Goal: Check status: Check status

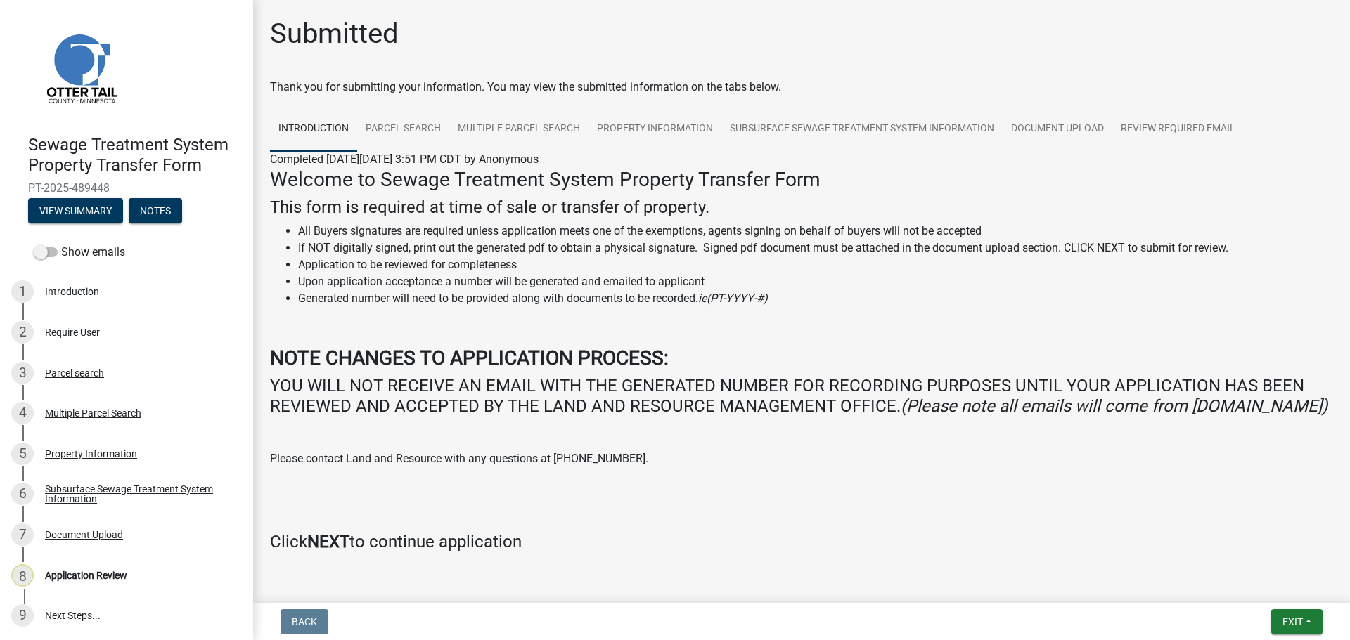
click at [566, 44] on div "Submitted" at bounding box center [801, 39] width 1063 height 45
click at [414, 126] on link "Parcel search" at bounding box center [403, 129] width 92 height 45
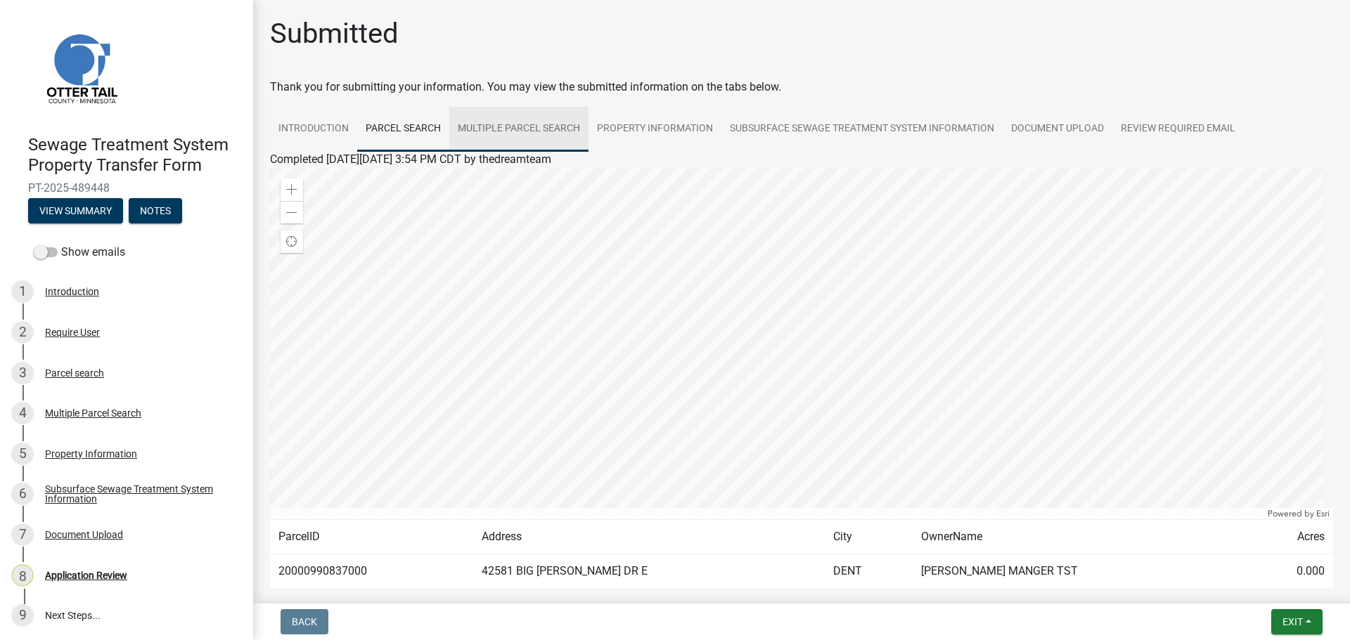
click at [511, 126] on link "Multiple Parcel Search" at bounding box center [518, 129] width 139 height 45
click at [639, 129] on link "Property Information" at bounding box center [654, 129] width 133 height 45
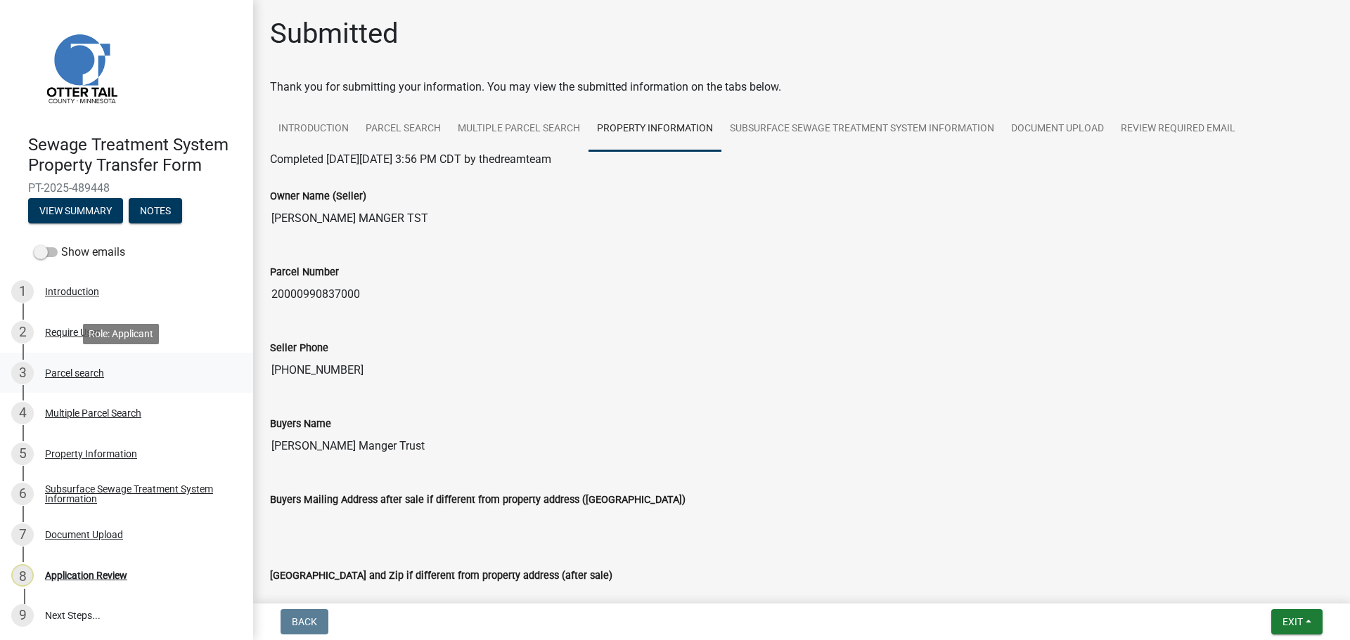
click at [84, 368] on div "Parcel search" at bounding box center [74, 373] width 59 height 10
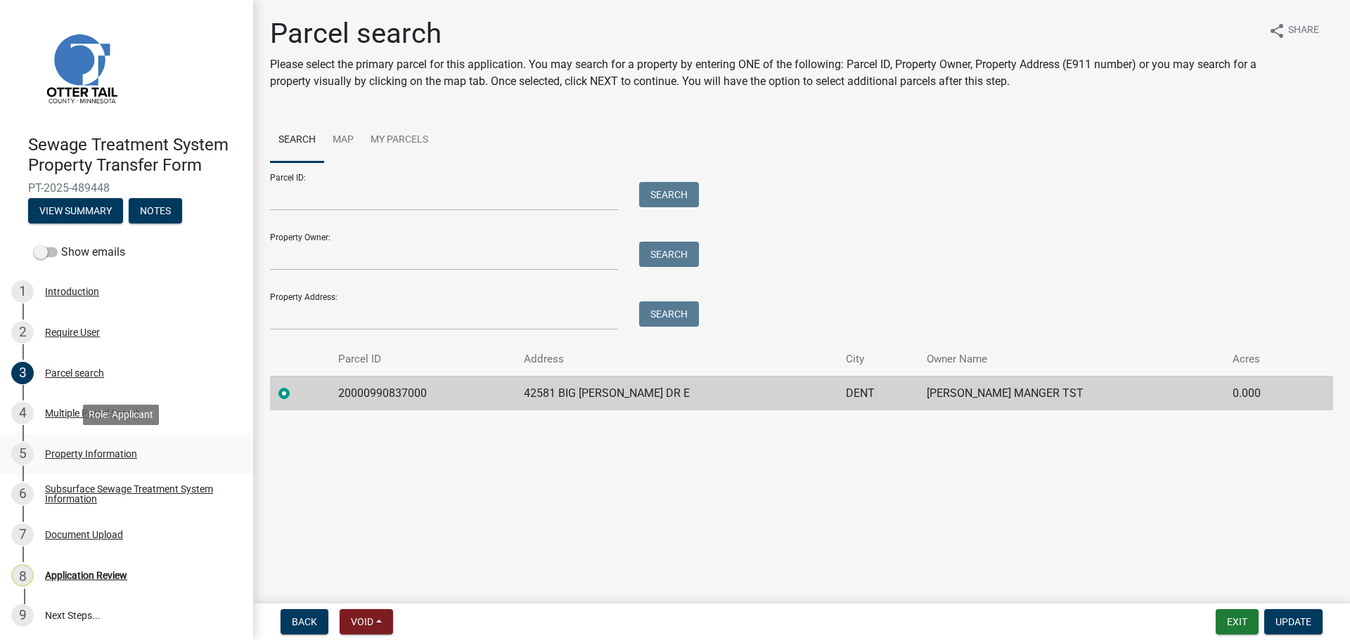
click at [86, 449] on div "Property Information" at bounding box center [91, 454] width 92 height 10
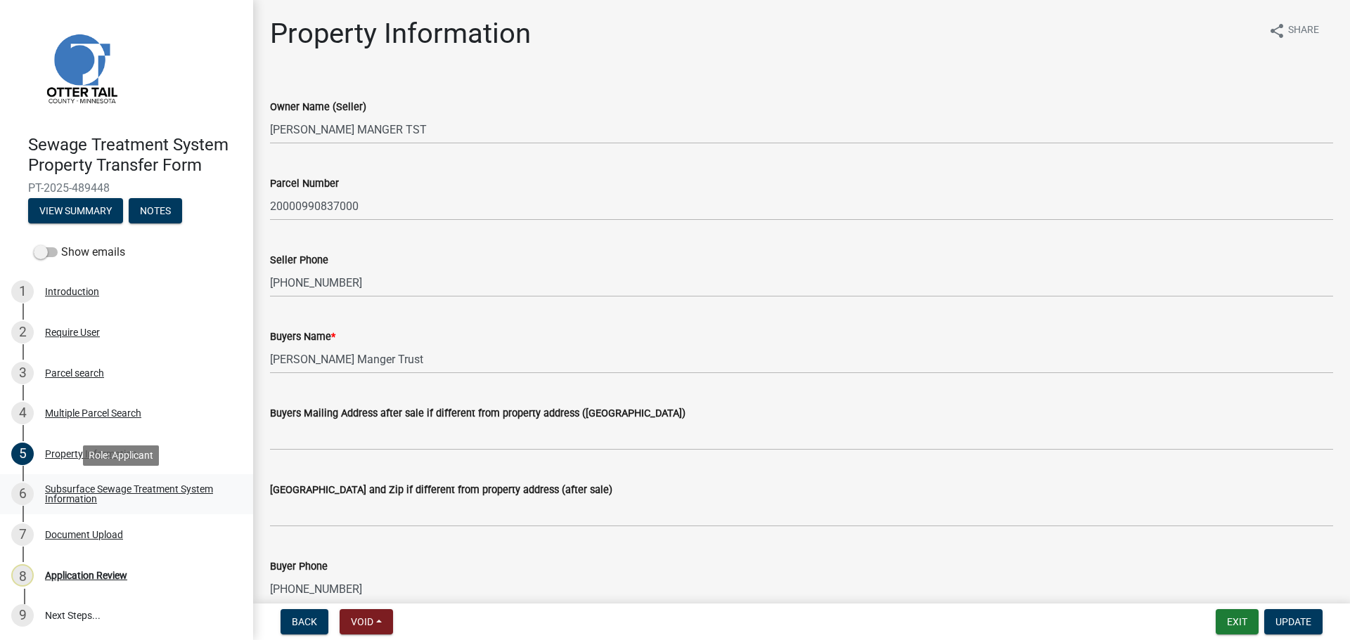
click at [86, 492] on div "Subsurface Sewage Treatment System Information" at bounding box center [138, 494] width 186 height 20
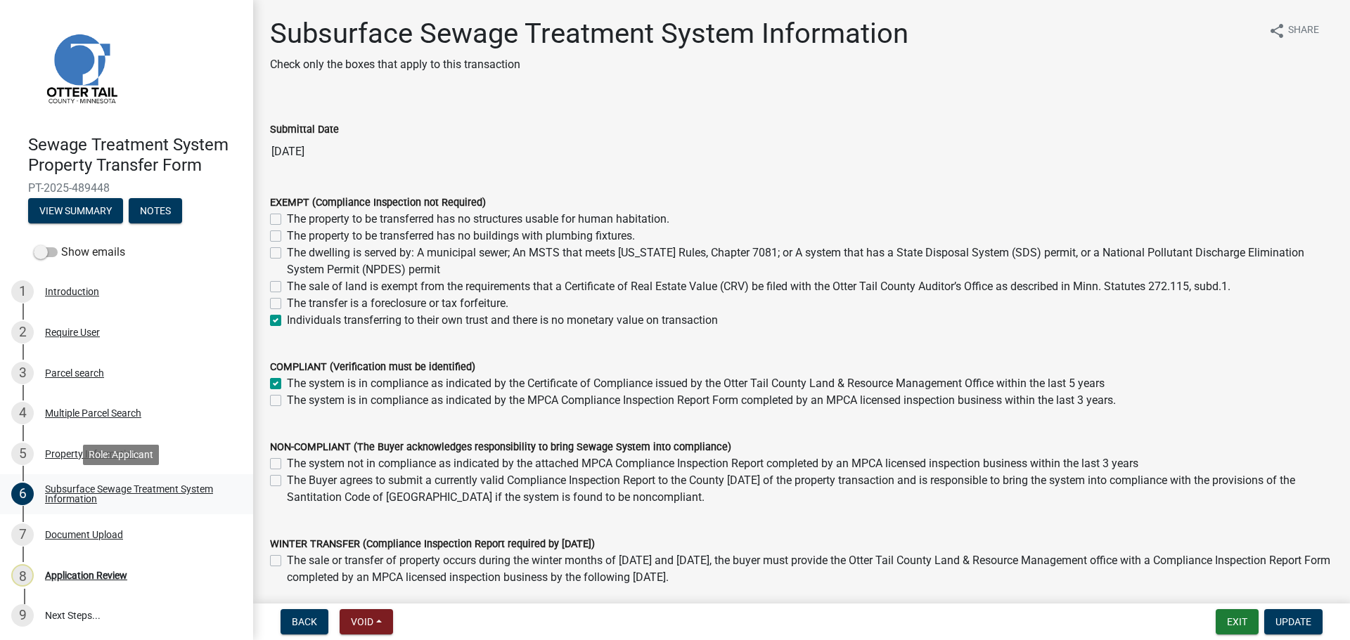
scroll to position [1, 0]
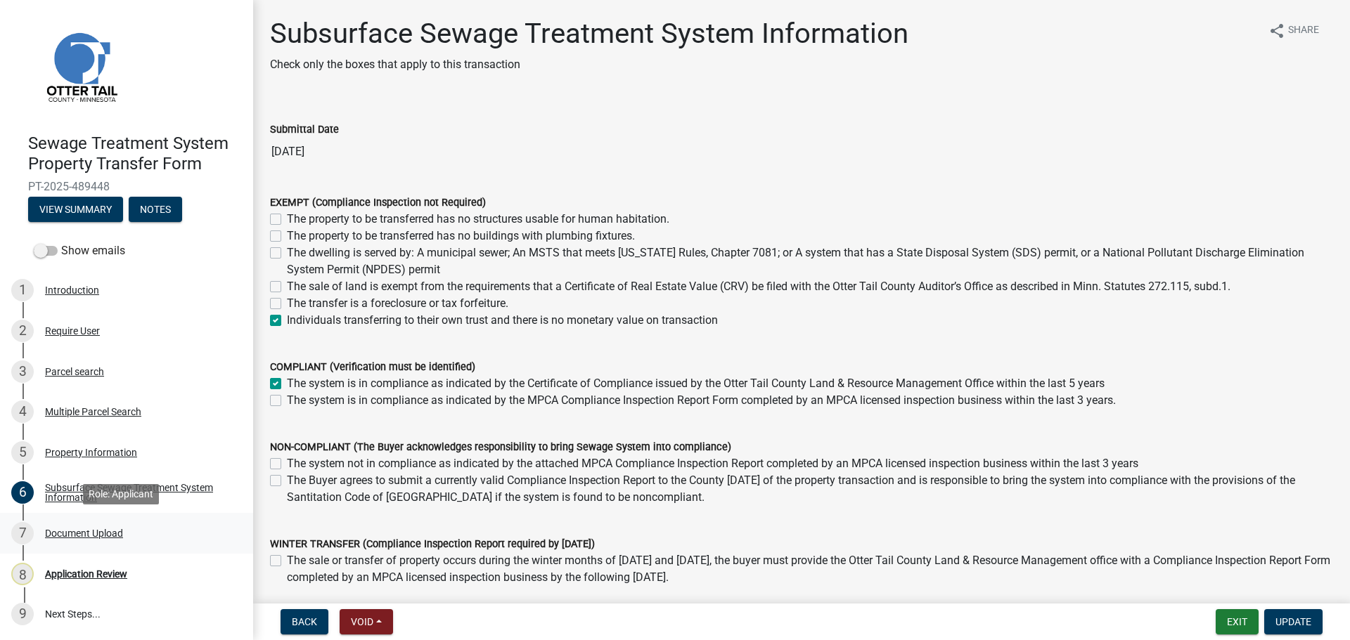
click at [93, 529] on div "Document Upload" at bounding box center [84, 534] width 78 height 10
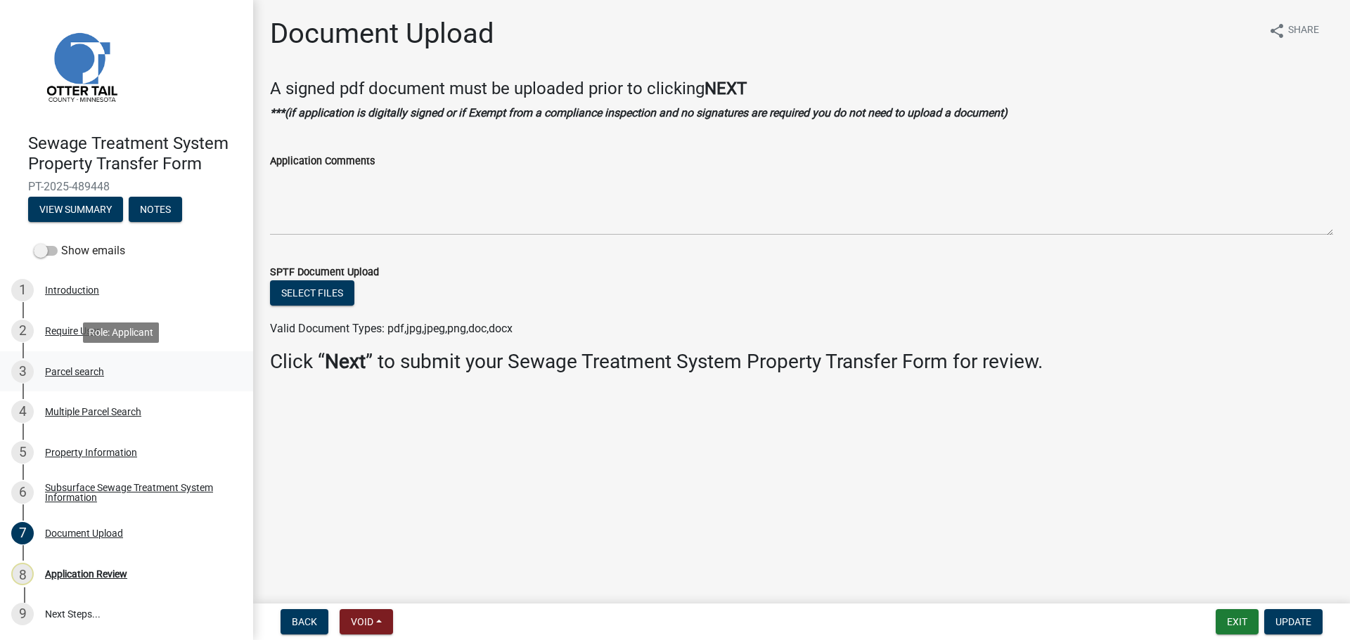
click at [78, 373] on div "Parcel search" at bounding box center [74, 372] width 59 height 10
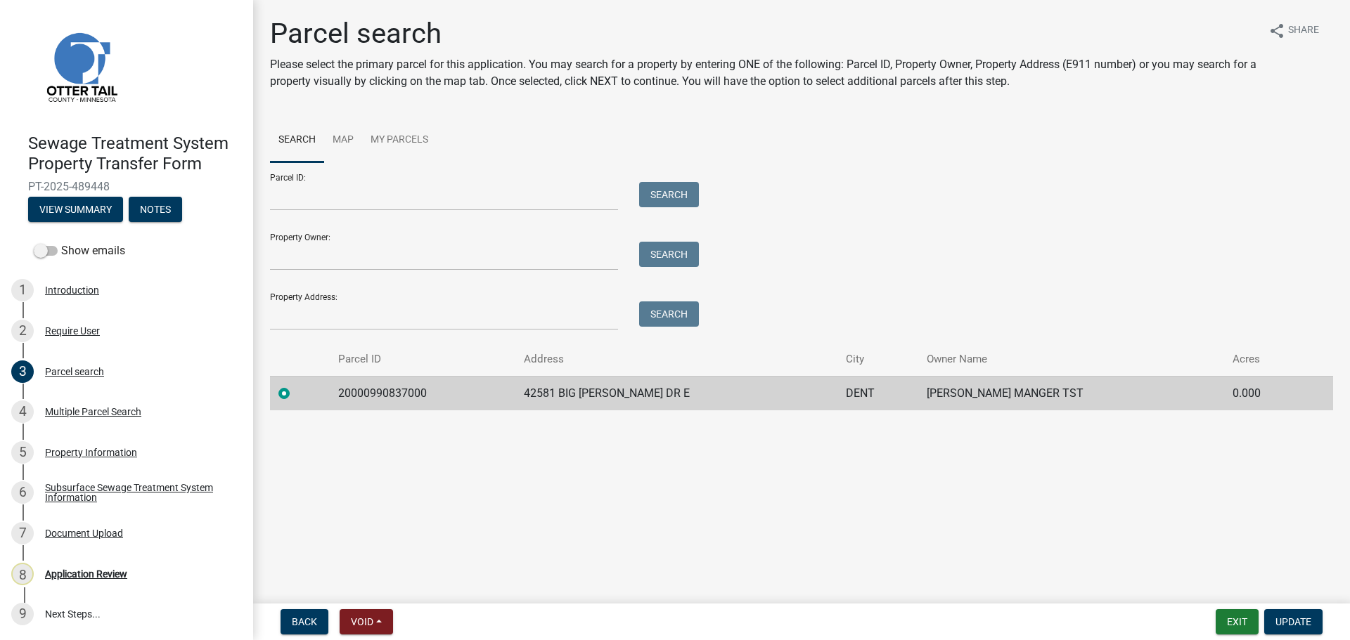
click at [396, 393] on td "20000990837000" at bounding box center [423, 393] width 186 height 34
copy td "20000990837000"
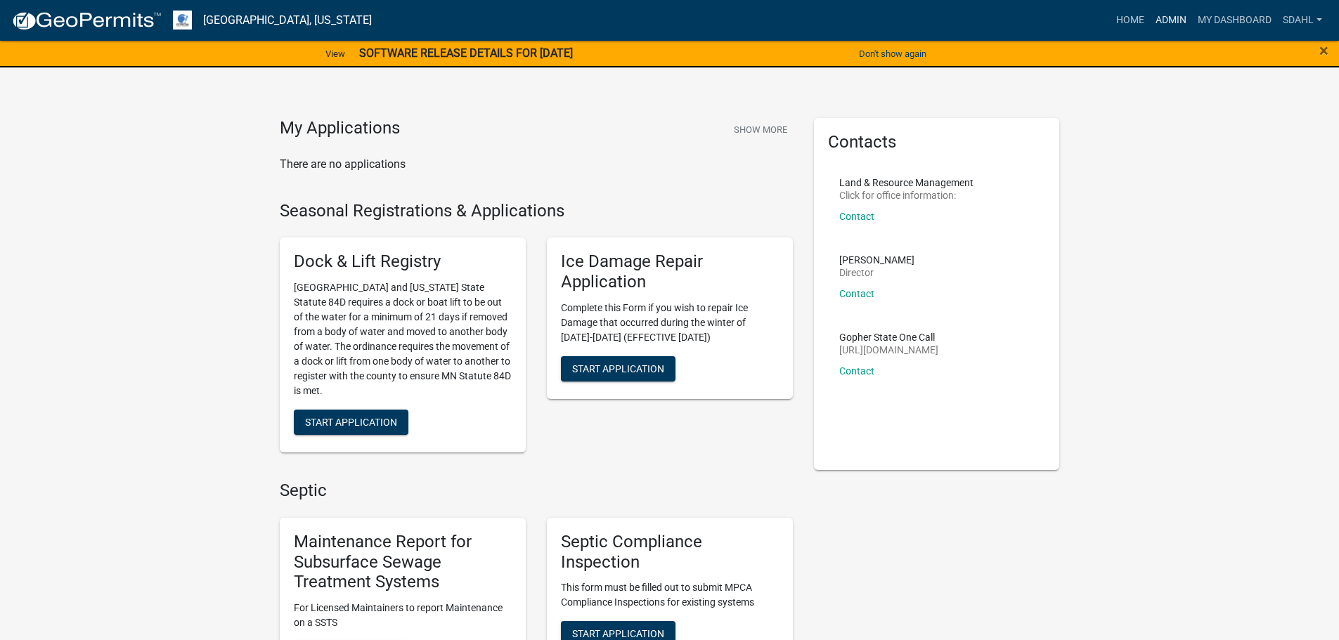
click at [1156, 19] on link "Admin" at bounding box center [1171, 20] width 42 height 27
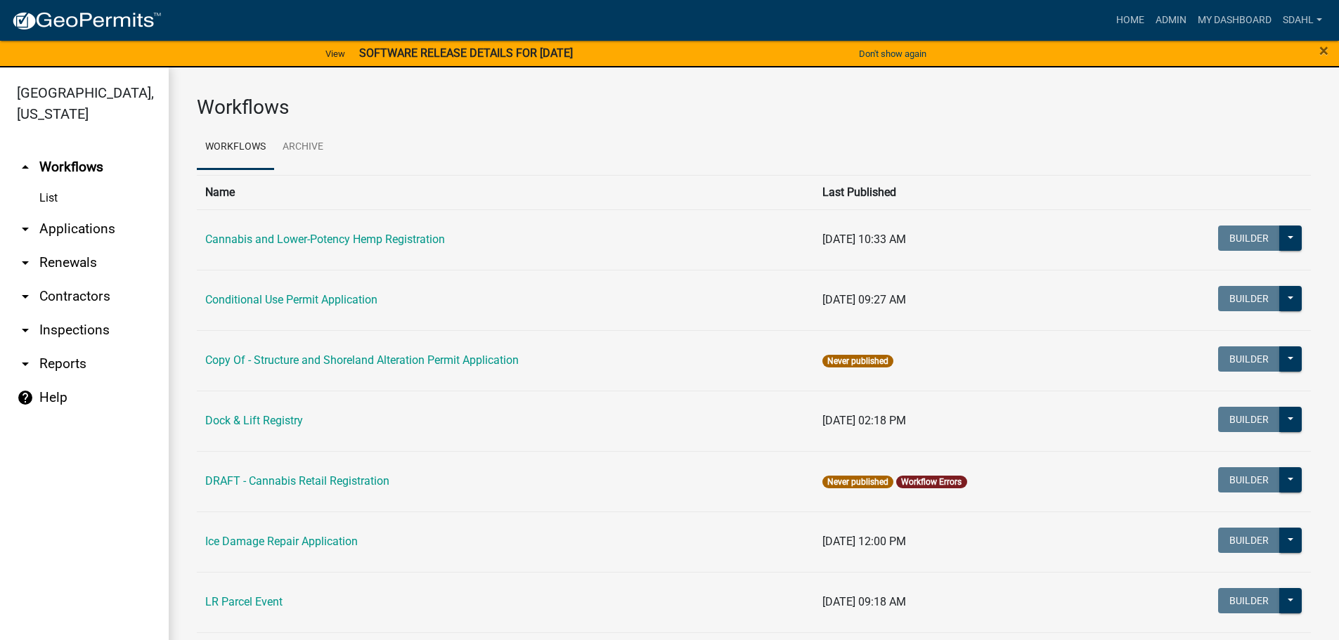
click at [76, 226] on link "arrow_drop_down Applications" at bounding box center [84, 229] width 169 height 34
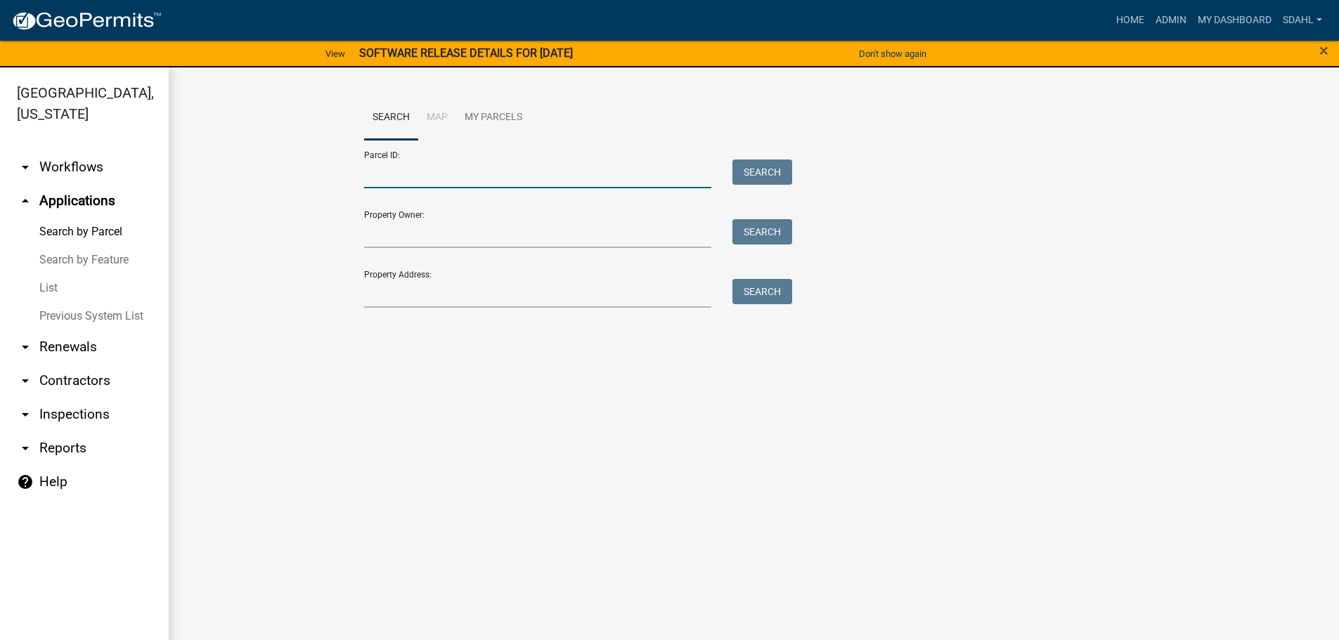
click at [404, 173] on input "Parcel ID:" at bounding box center [538, 174] width 348 height 29
paste input "20000990837000"
type input "20000990837000"
click at [773, 171] on button "Search" at bounding box center [763, 172] width 60 height 25
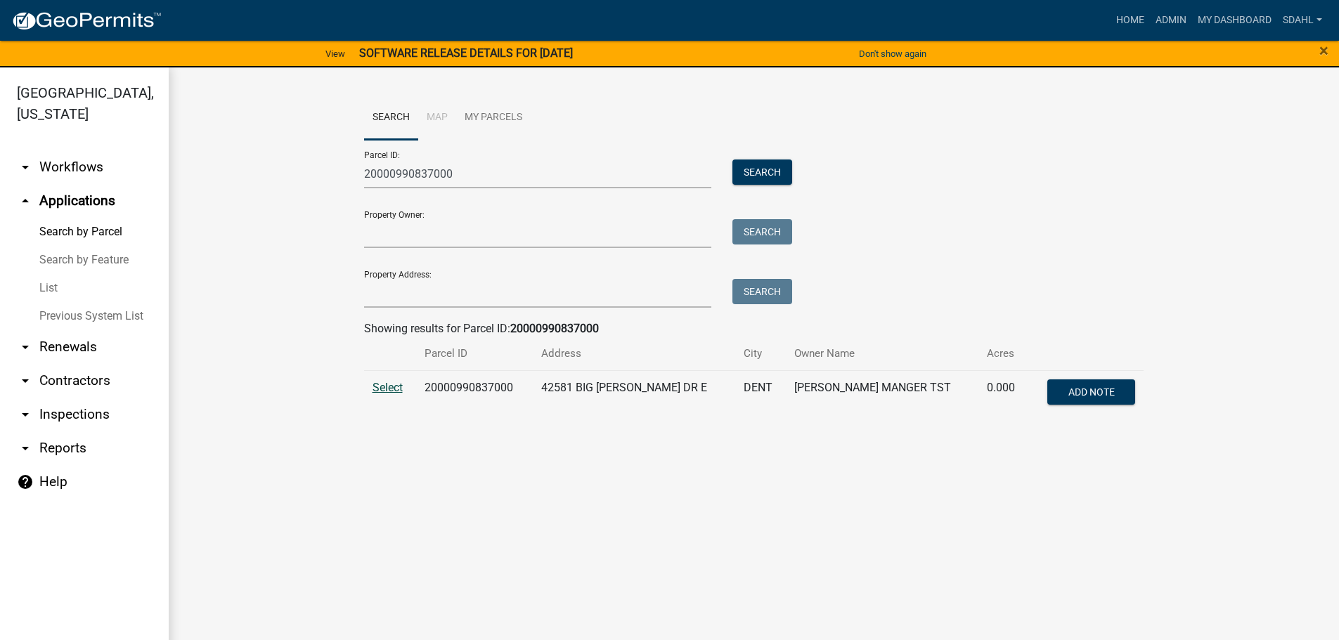
click at [387, 392] on span "Select" at bounding box center [388, 387] width 30 height 13
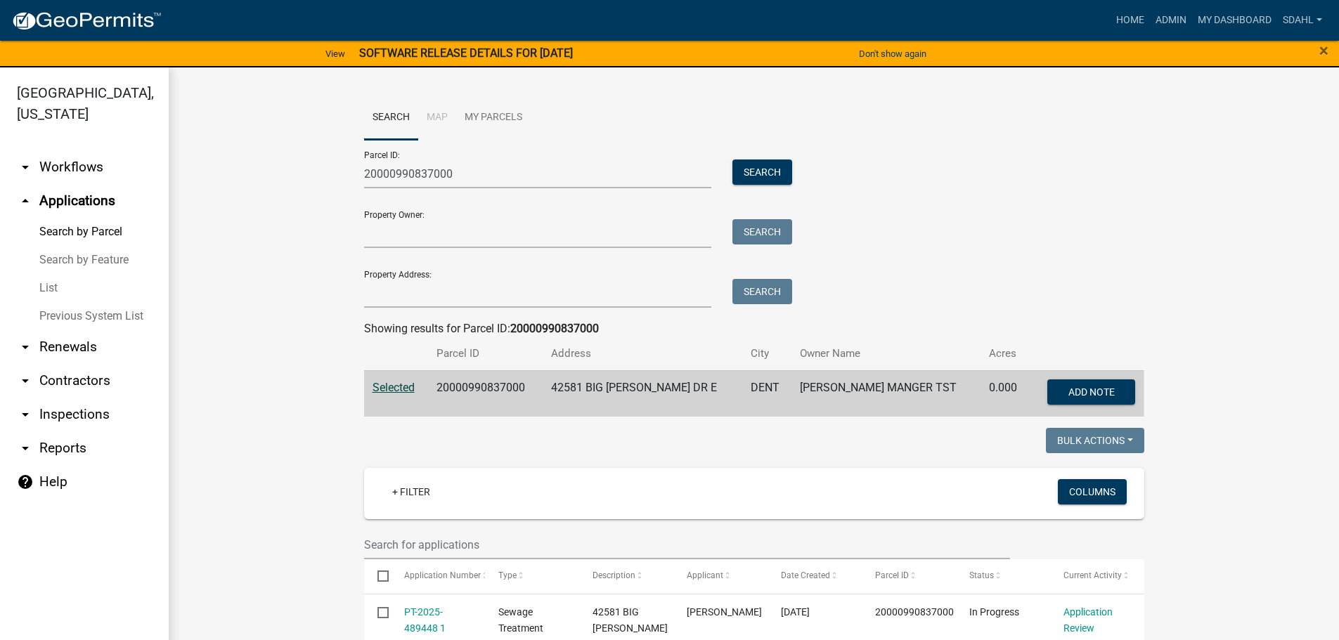
click at [491, 387] on td "20000990837000" at bounding box center [485, 393] width 115 height 46
copy td "20000990837000"
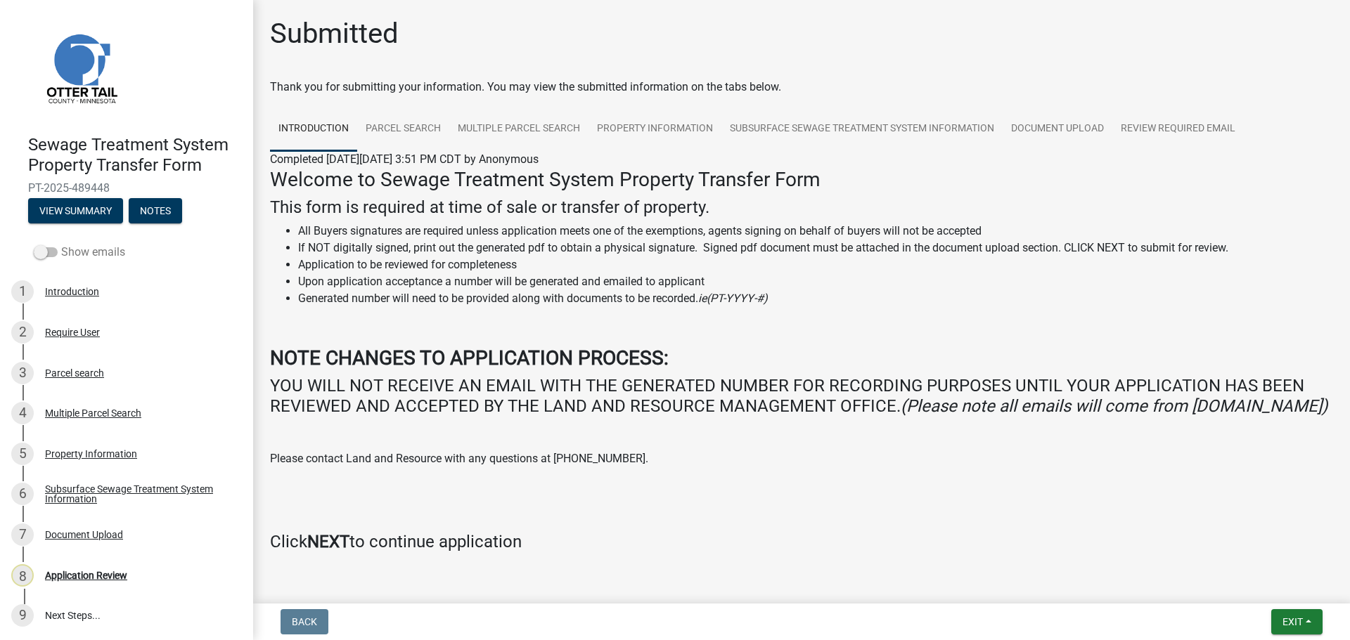
click at [70, 250] on label "Show emails" at bounding box center [79, 252] width 91 height 17
click at [61, 244] on input "Show emails" at bounding box center [61, 244] width 0 height 0
click at [86, 206] on button "View Summary" at bounding box center [75, 210] width 95 height 25
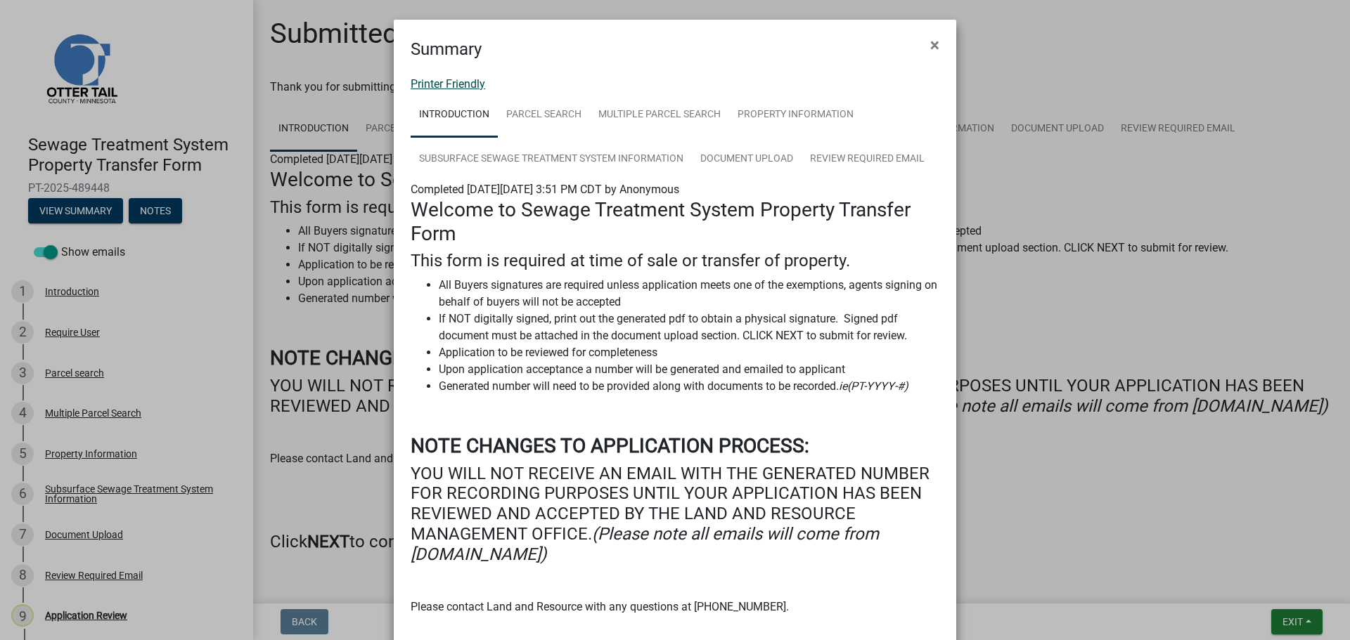
click at [469, 85] on link "Printer Friendly" at bounding box center [448, 83] width 75 height 13
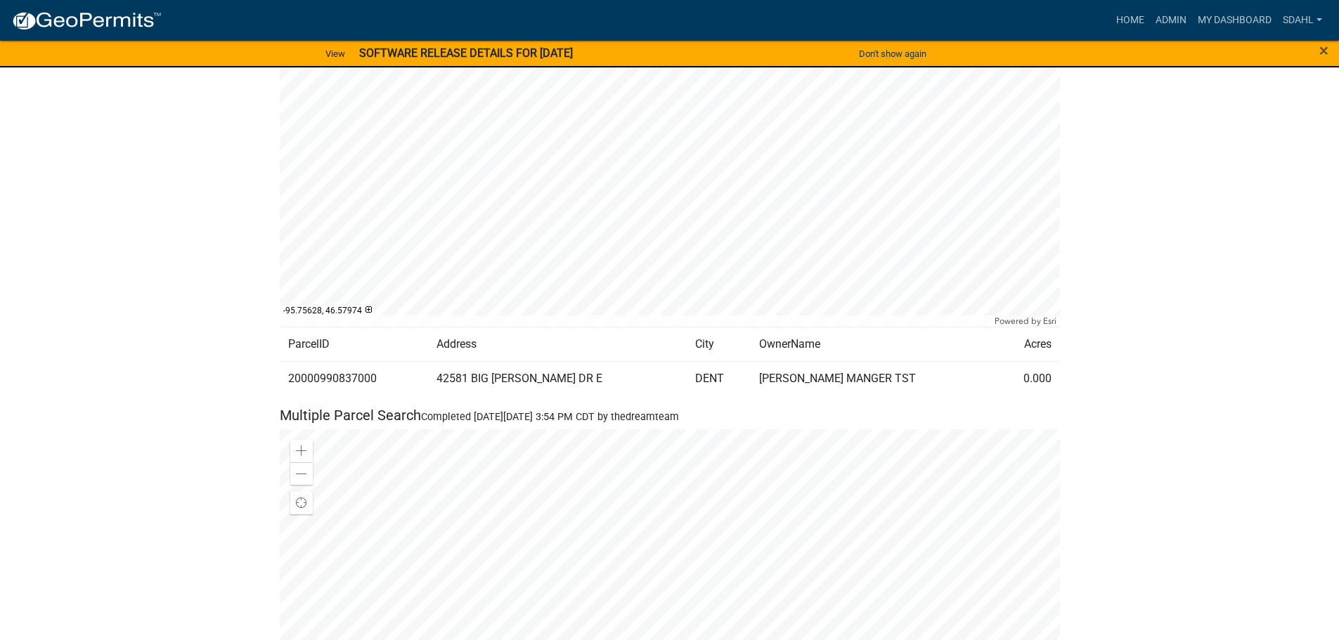
scroll to position [844, 0]
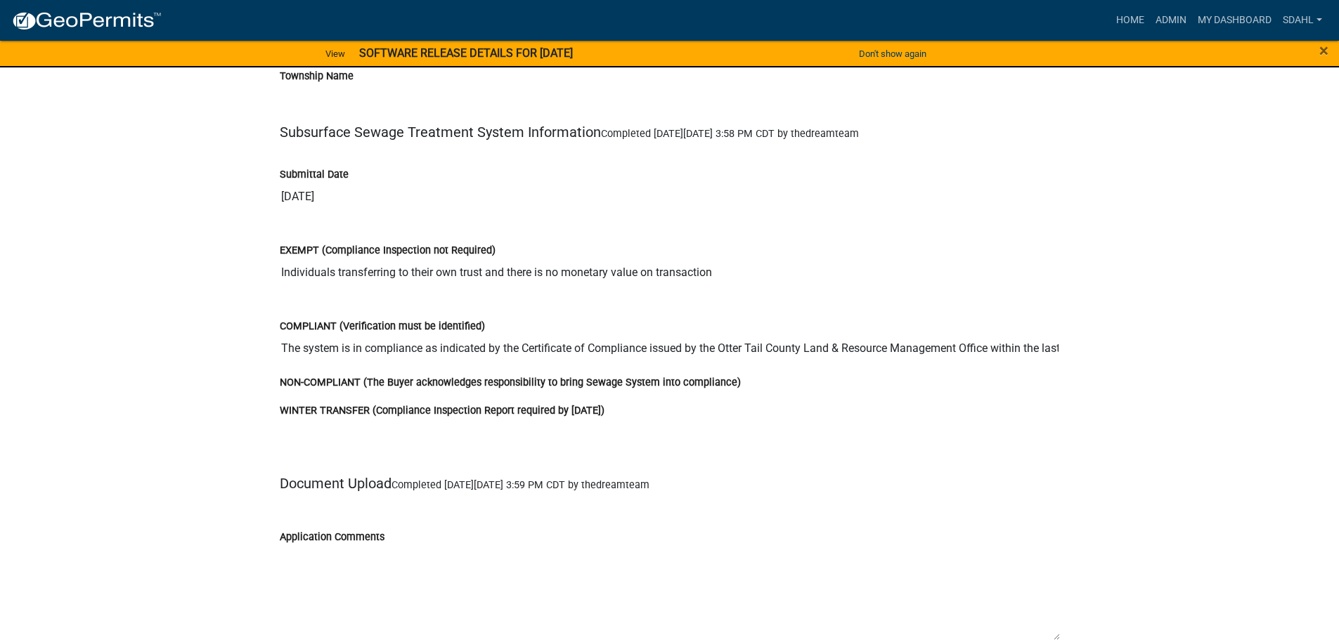
scroll to position [2671, 0]
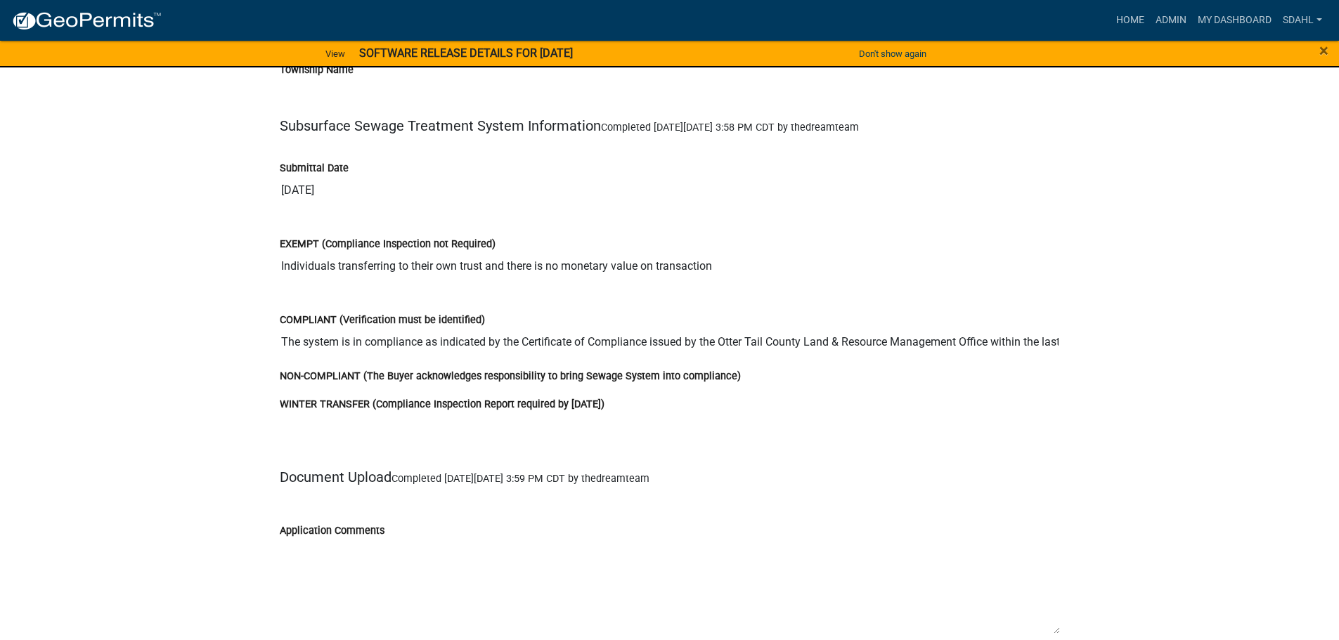
click at [1012, 337] on input "The system is in compliance as indicated by the Certificate of Compliance issue…" at bounding box center [670, 342] width 780 height 28
click at [1016, 342] on input "The system is in compliance as indicated by the Certificate of Compliance issue…" at bounding box center [670, 342] width 780 height 28
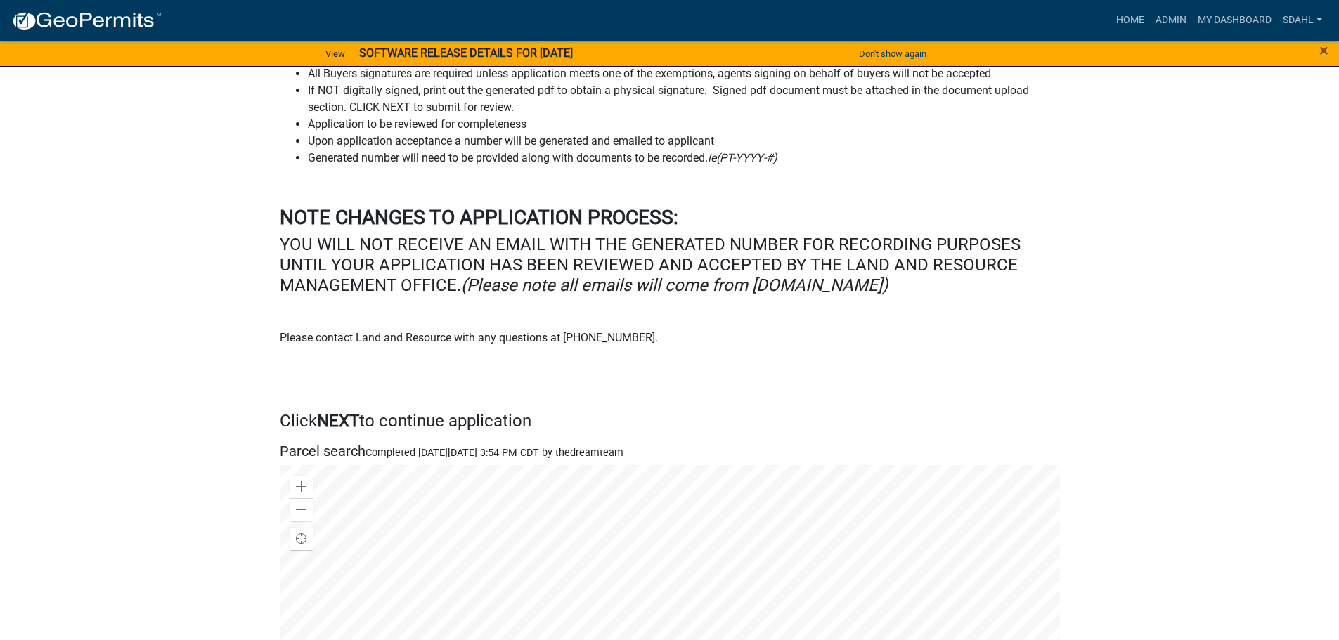
scroll to position [0, 0]
